Goal: Task Accomplishment & Management: Manage account settings

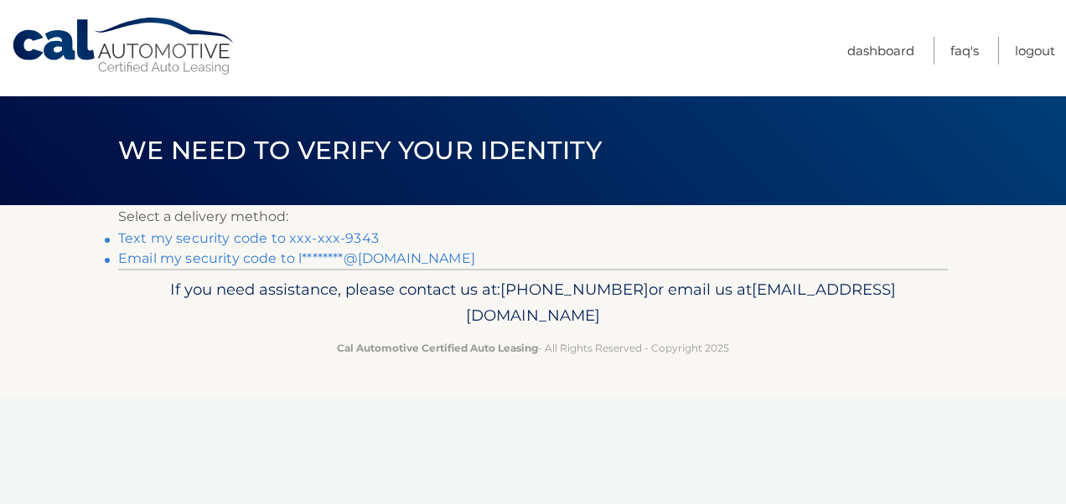
click at [250, 239] on link "Text my security code to xxx-xxx-9343" at bounding box center [248, 238] width 261 height 16
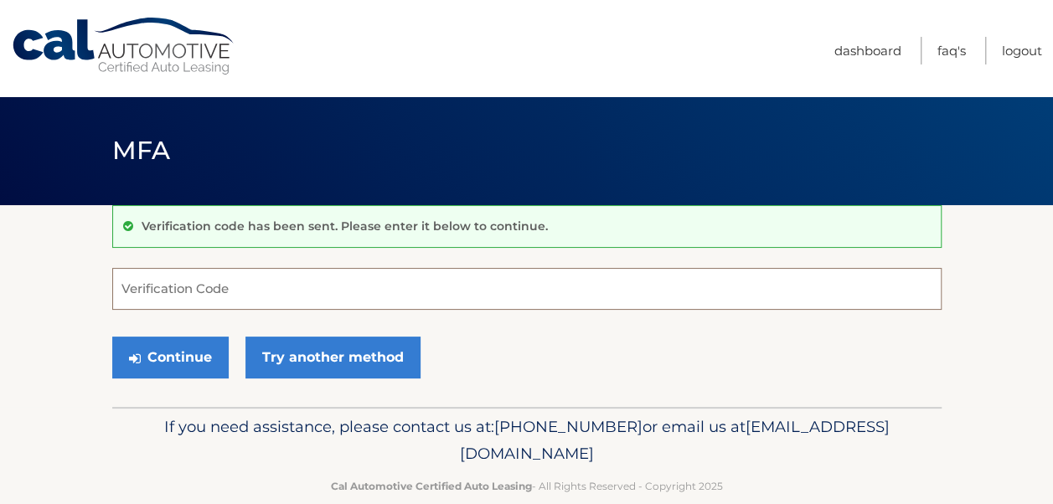
click at [201, 287] on input "Verification Code" at bounding box center [526, 289] width 829 height 42
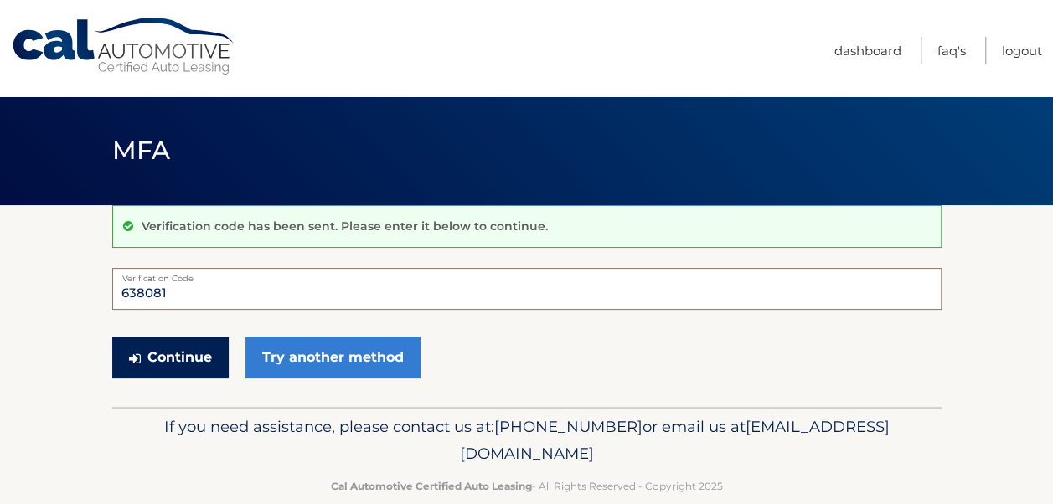
type input "638081"
click at [179, 360] on button "Continue" at bounding box center [170, 358] width 116 height 42
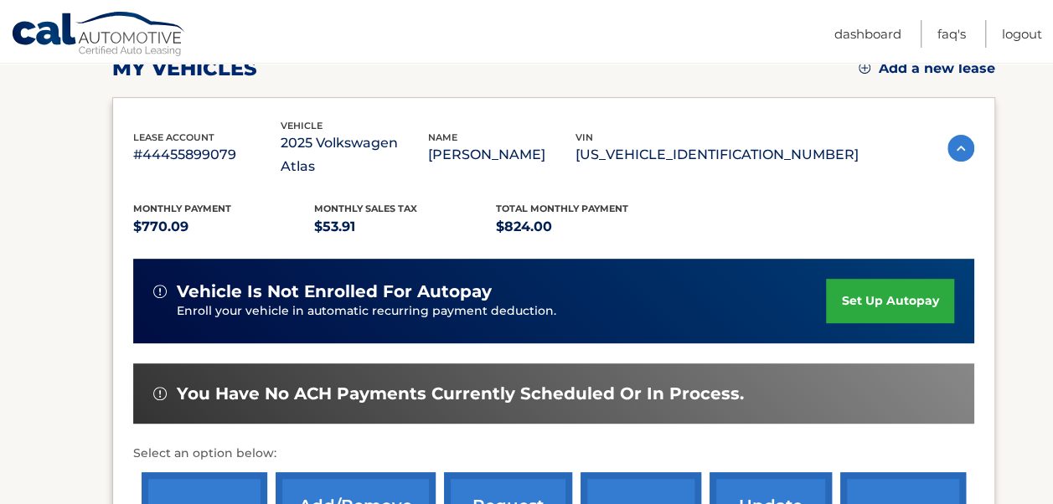
scroll to position [251, 0]
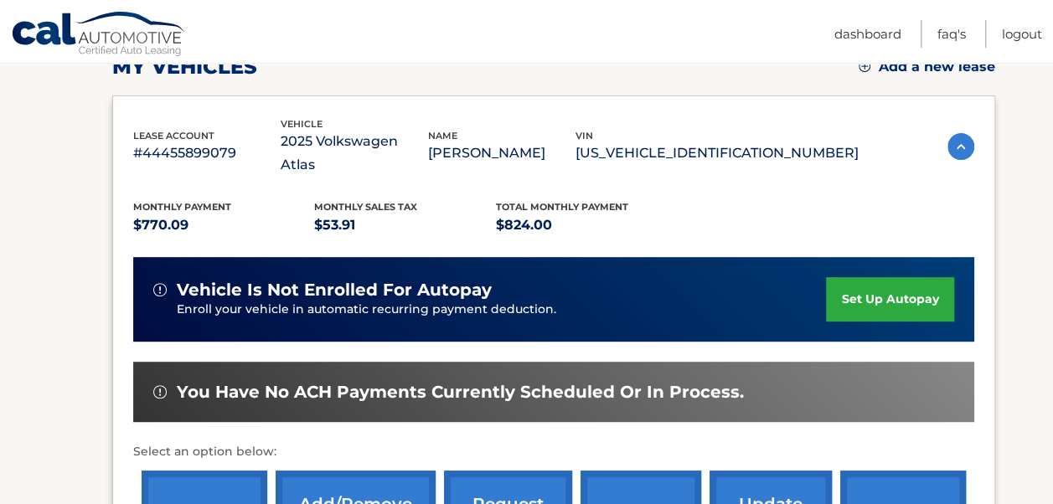
click at [855, 277] on link "set up autopay" at bounding box center [889, 299] width 127 height 44
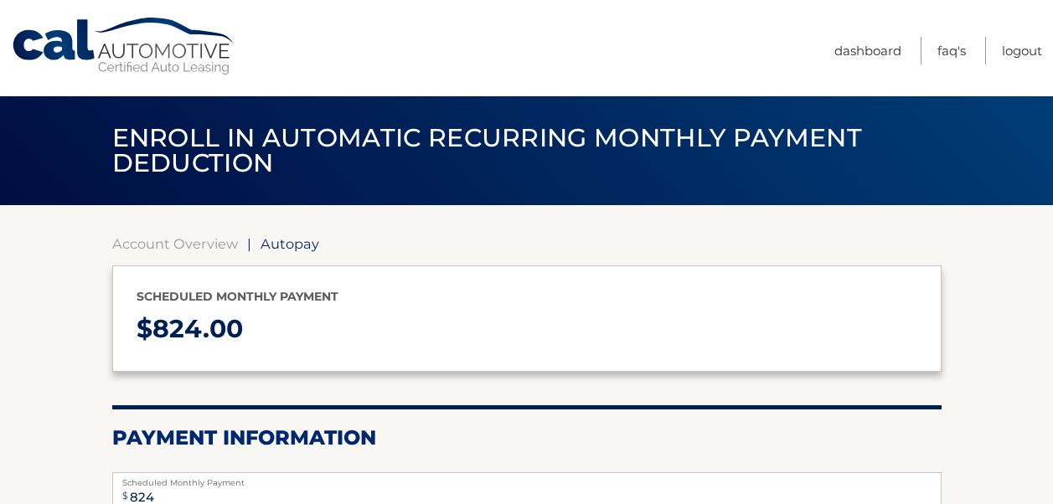
select select "MTVjMmM5MDUtZTY3OS00ODA2LWEwOTAtN2UwMjU2ZTA3ZjQ5"
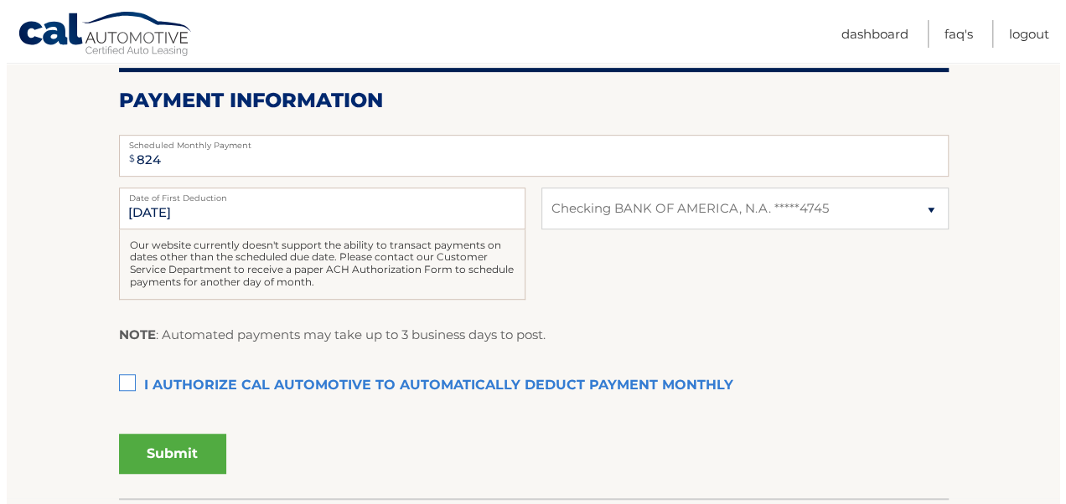
scroll to position [335, 0]
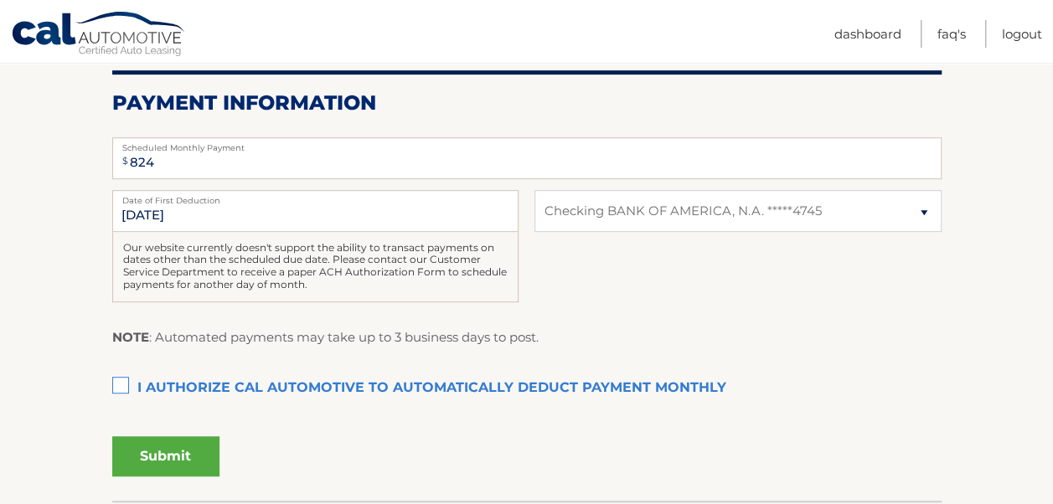
click at [116, 387] on label "I authorize cal automotive to automatically deduct payment monthly This checkbo…" at bounding box center [526, 389] width 829 height 34
click at [0, 0] on input "I authorize cal automotive to automatically deduct payment monthly This checkbo…" at bounding box center [0, 0] width 0 height 0
click at [147, 442] on button "Submit" at bounding box center [165, 456] width 107 height 40
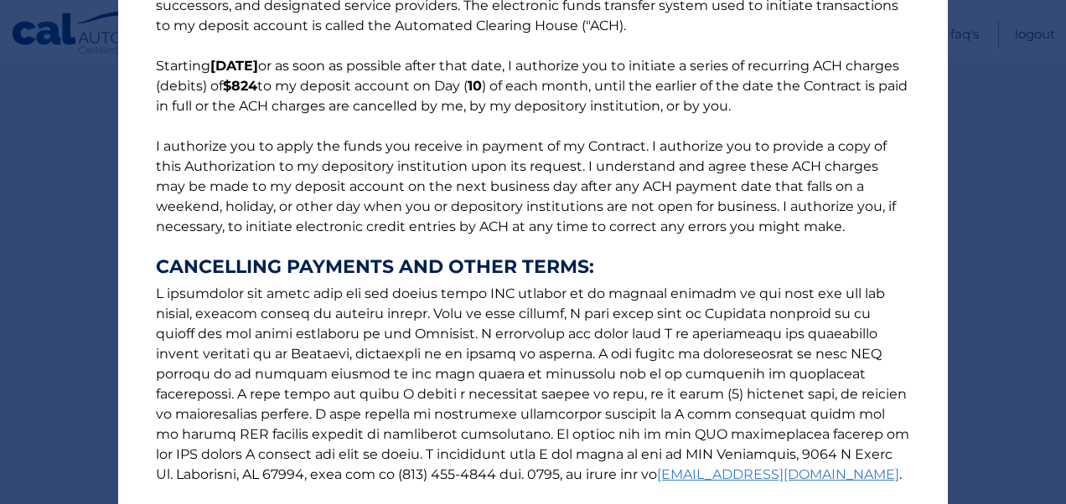
scroll to position [287, 0]
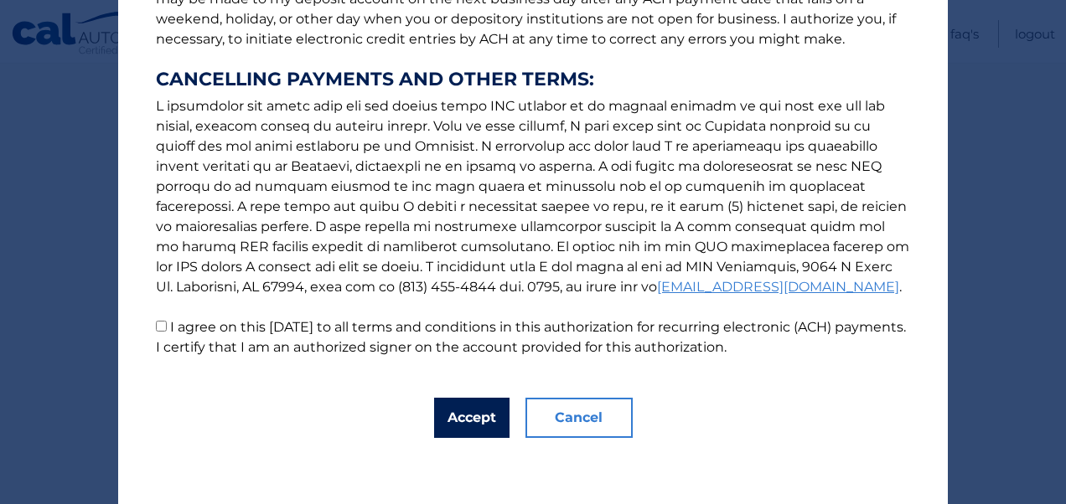
click at [467, 415] on button "Accept" at bounding box center [471, 418] width 75 height 40
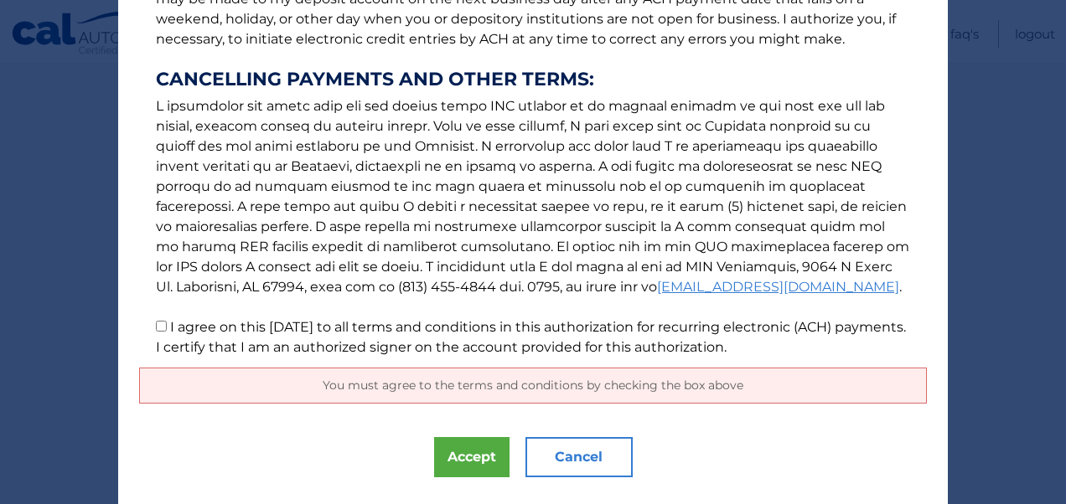
click at [157, 325] on input "I agree on this 09/09/2025 to all terms and conditions in this authorization fo…" at bounding box center [161, 326] width 11 height 11
checkbox input "true"
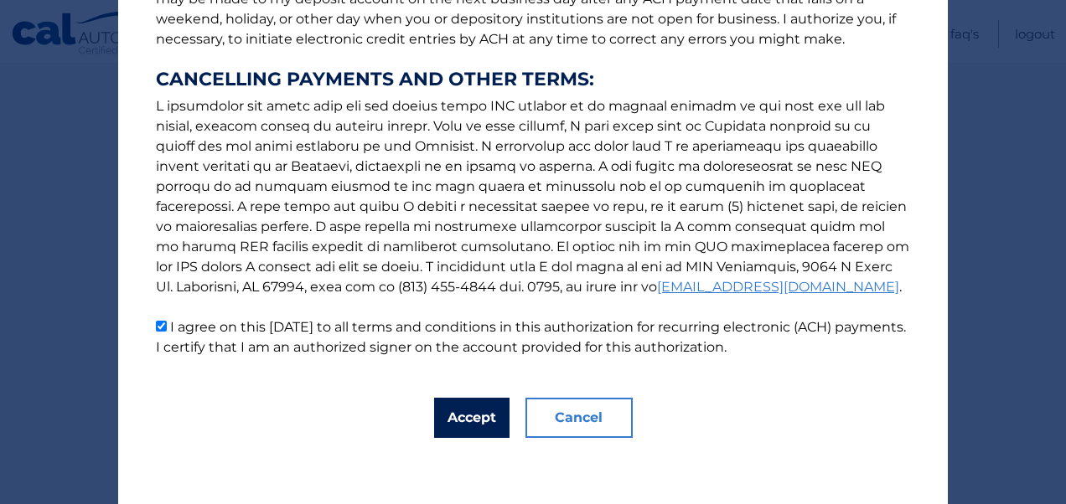
click at [473, 416] on button "Accept" at bounding box center [471, 418] width 75 height 40
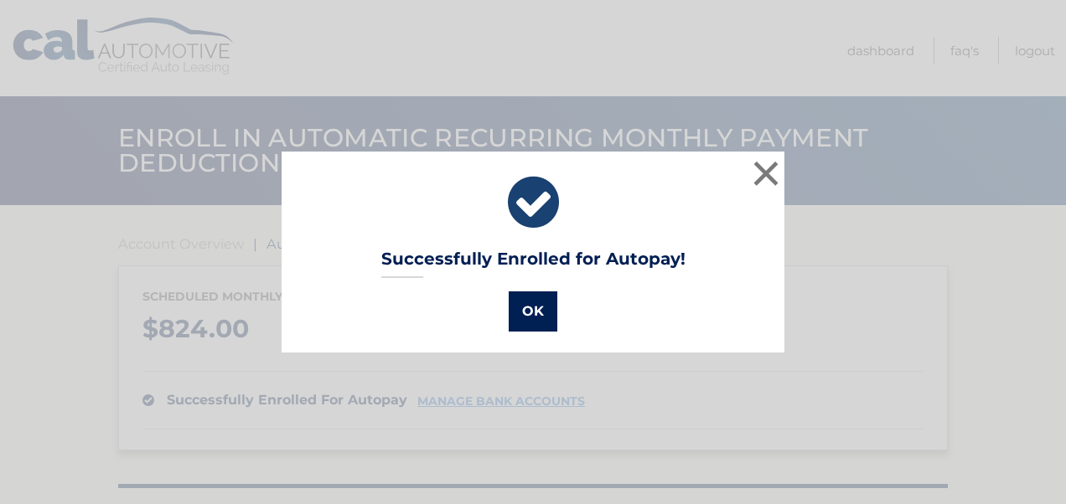
click at [527, 312] on button "OK" at bounding box center [533, 312] width 49 height 40
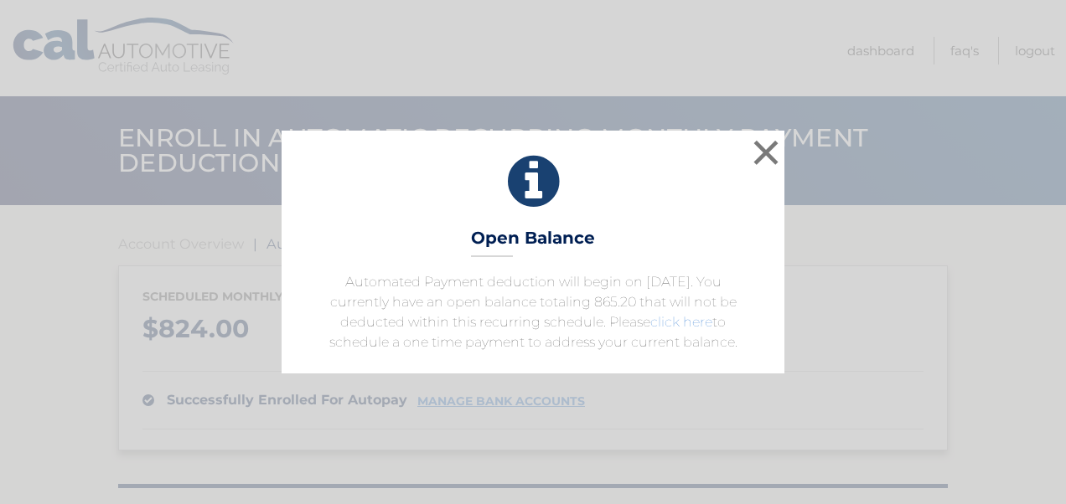
click at [658, 327] on link "click here" at bounding box center [681, 322] width 62 height 16
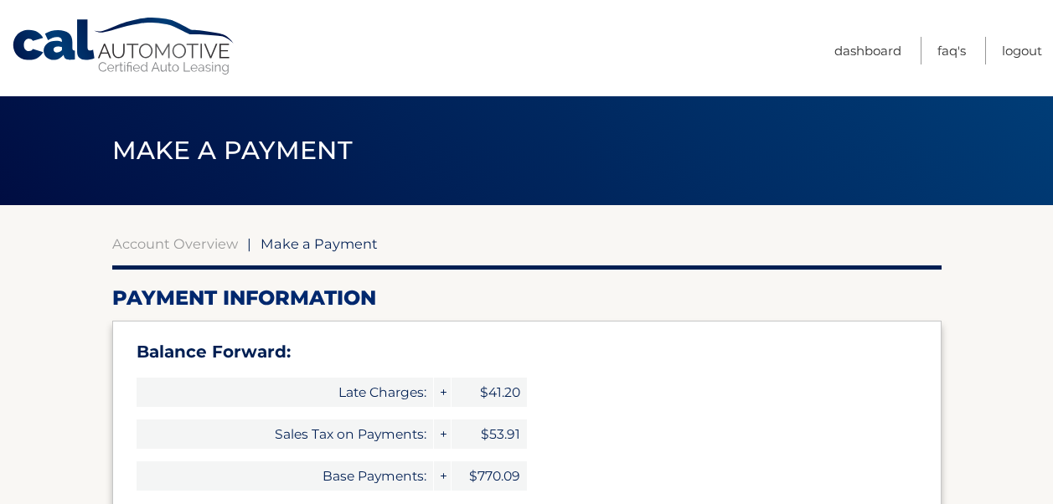
select select "MTVjMmM5MDUtZTY3OS00ODA2LWEwOTAtN2UwMjU2ZTA3ZjQ5"
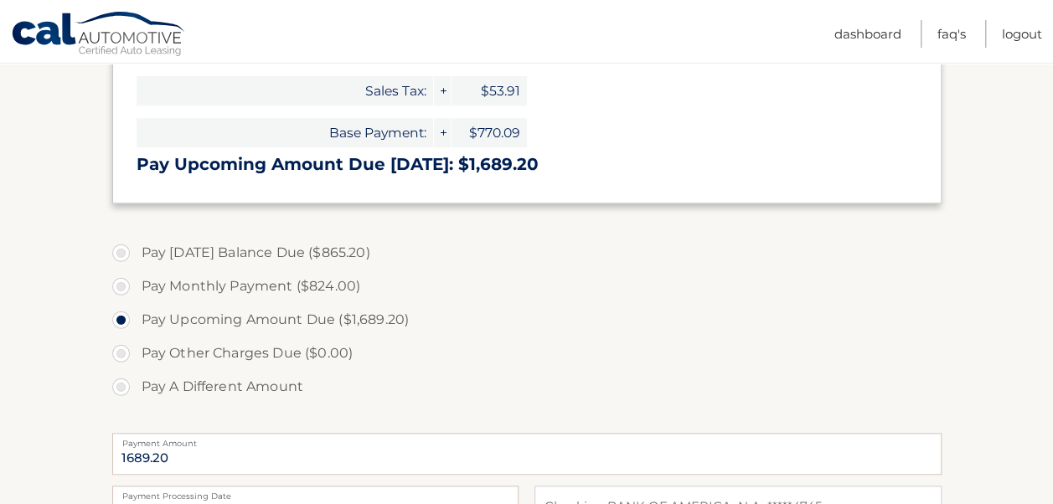
scroll to position [503, 0]
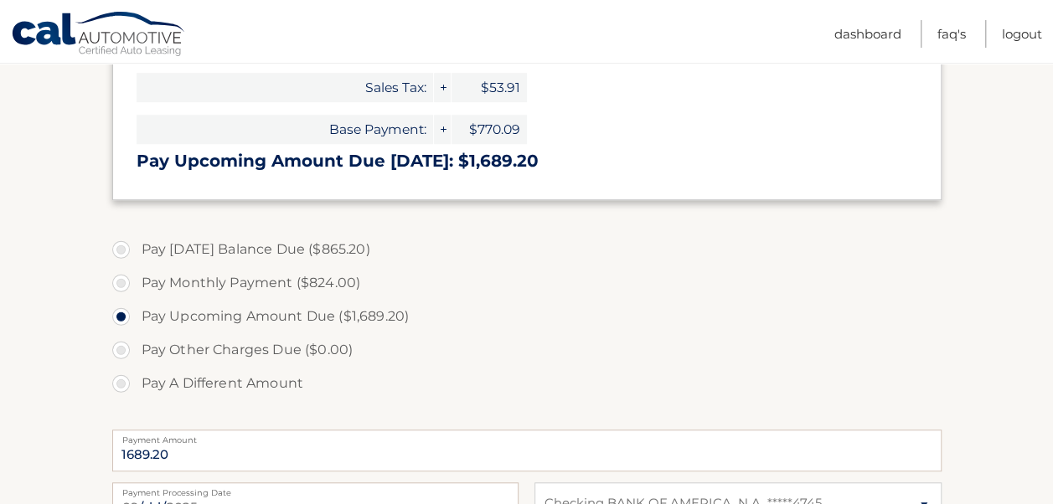
click at [124, 250] on label "Pay [DATE] Balance Due ($865.20)" at bounding box center [526, 250] width 829 height 34
click at [124, 250] on input "Pay [DATE] Balance Due ($865.20)" at bounding box center [127, 246] width 17 height 27
radio input "true"
type input "865.20"
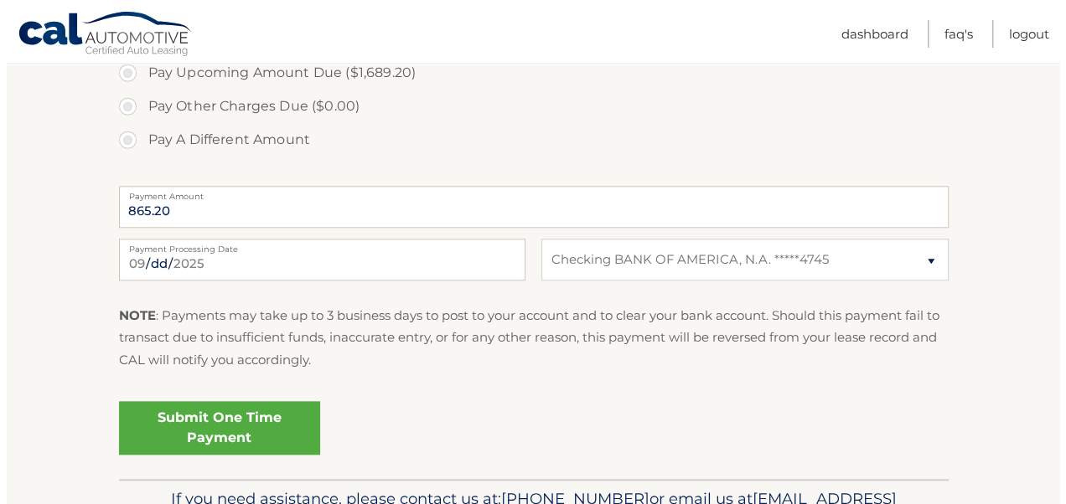
scroll to position [754, 0]
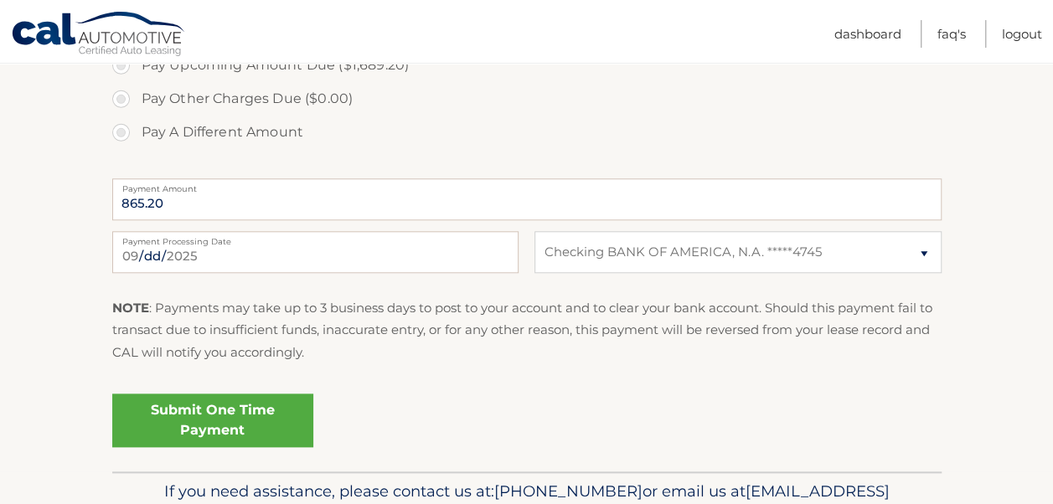
click at [204, 410] on link "Submit One Time Payment" at bounding box center [212, 421] width 201 height 54
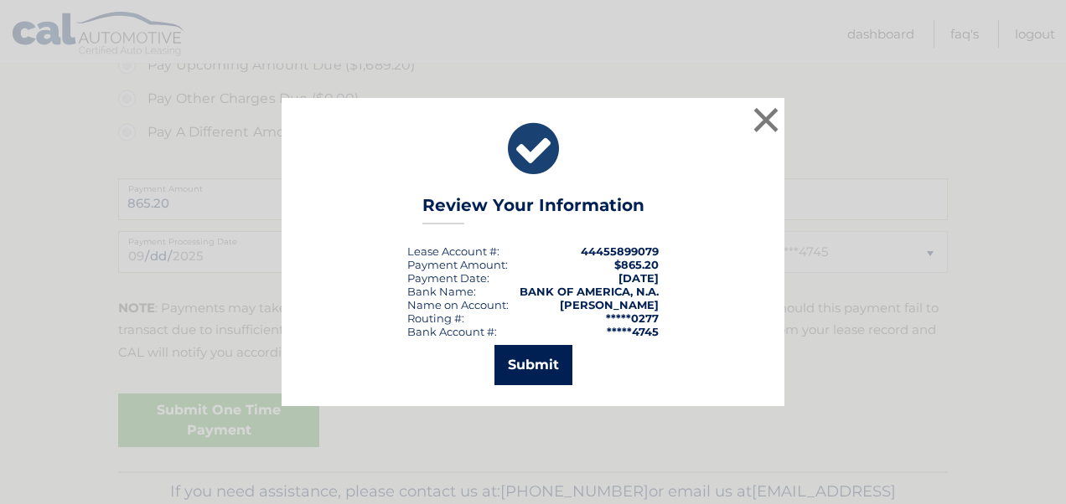
click at [545, 367] on button "Submit" at bounding box center [533, 365] width 78 height 40
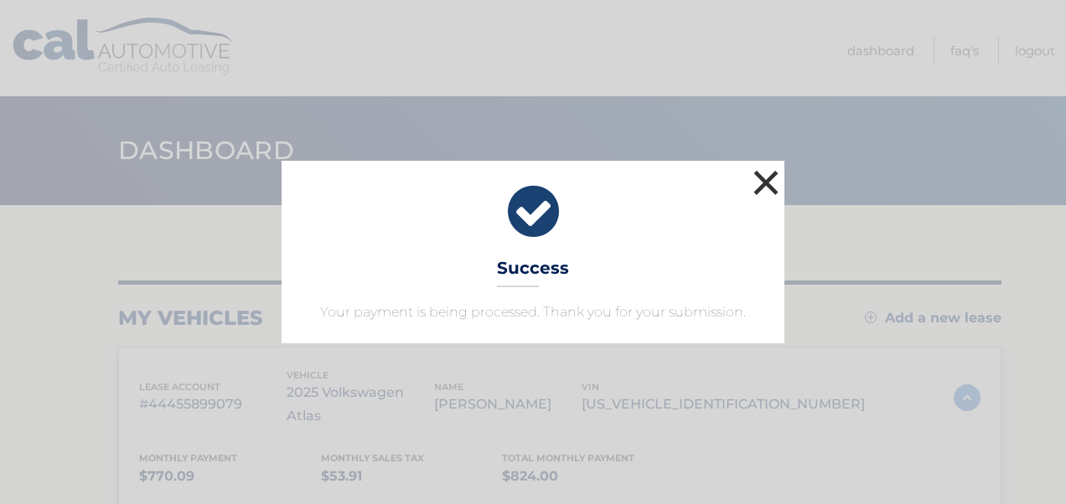
click at [765, 184] on button "×" at bounding box center [766, 183] width 34 height 34
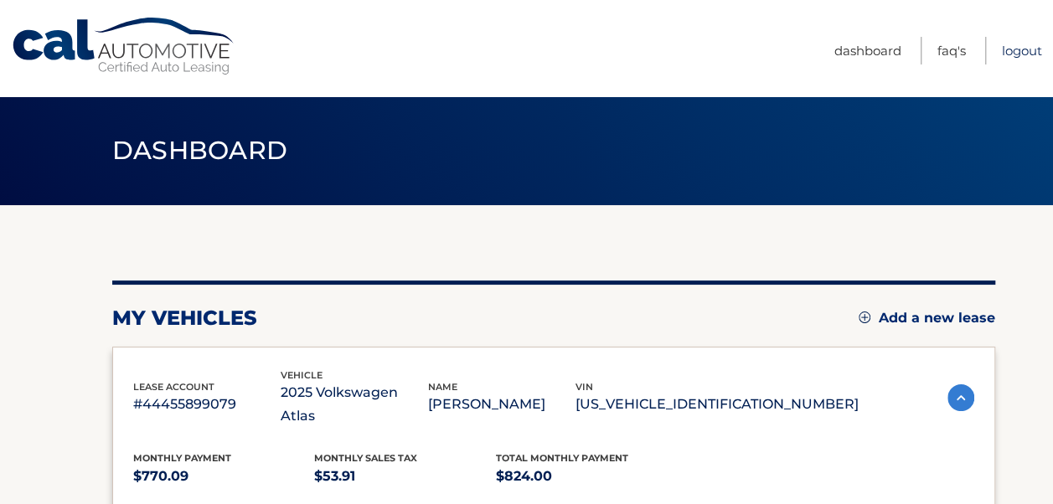
click at [1007, 57] on link "Logout" at bounding box center [1022, 51] width 40 height 28
